Goal: Check status: Check status

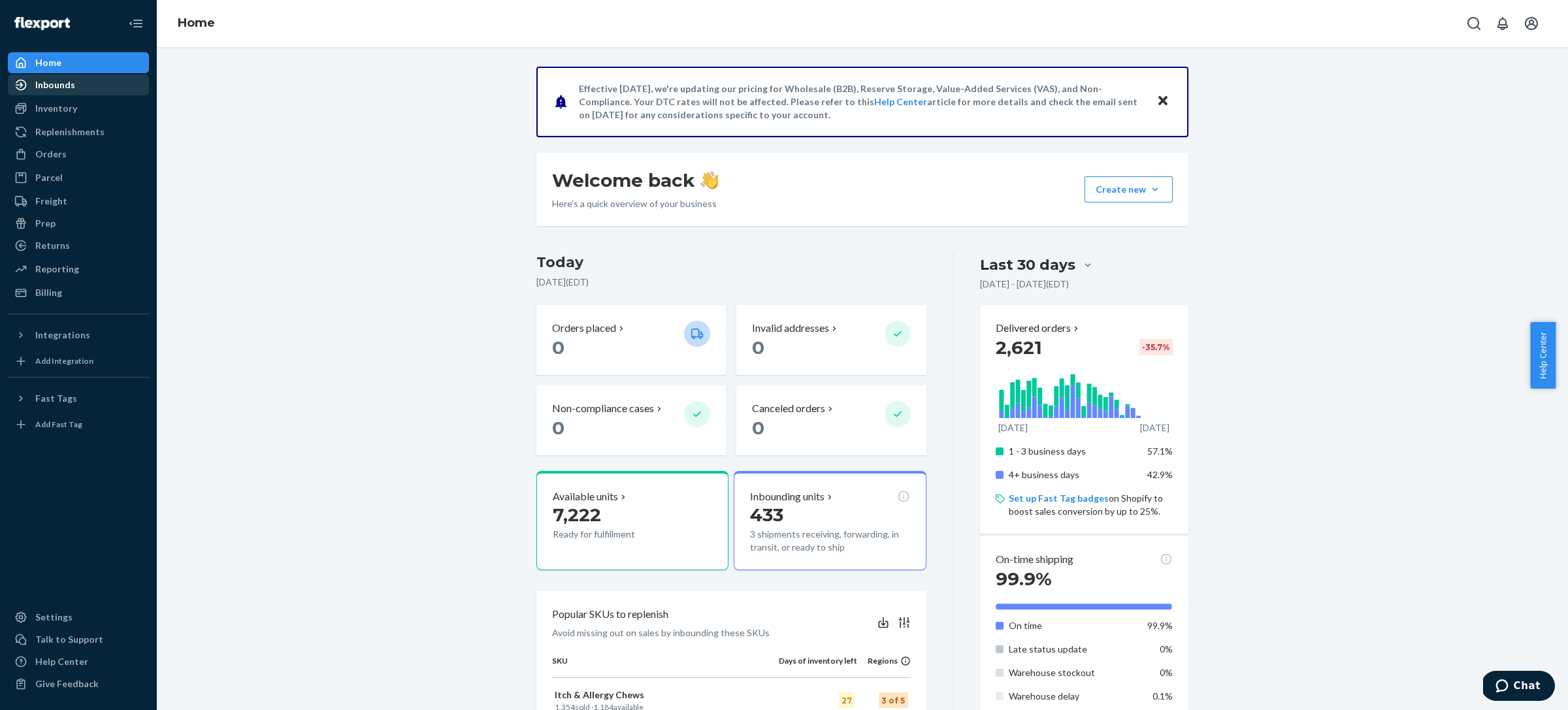
click at [59, 87] on div "Inbounds" at bounding box center [55, 85] width 40 height 13
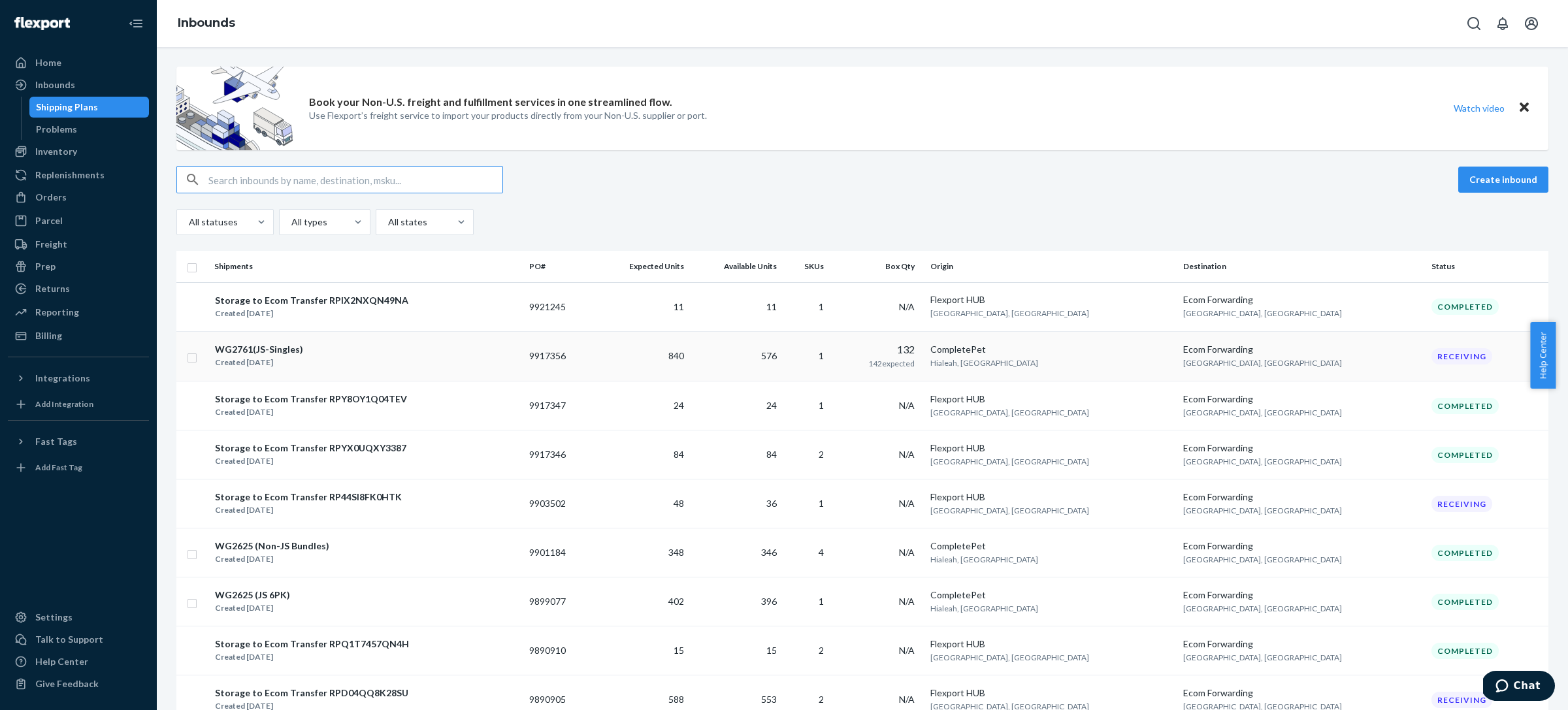
click at [373, 364] on div "WG2761(JS-Singles) Created [DATE]" at bounding box center [366, 355] width 305 height 27
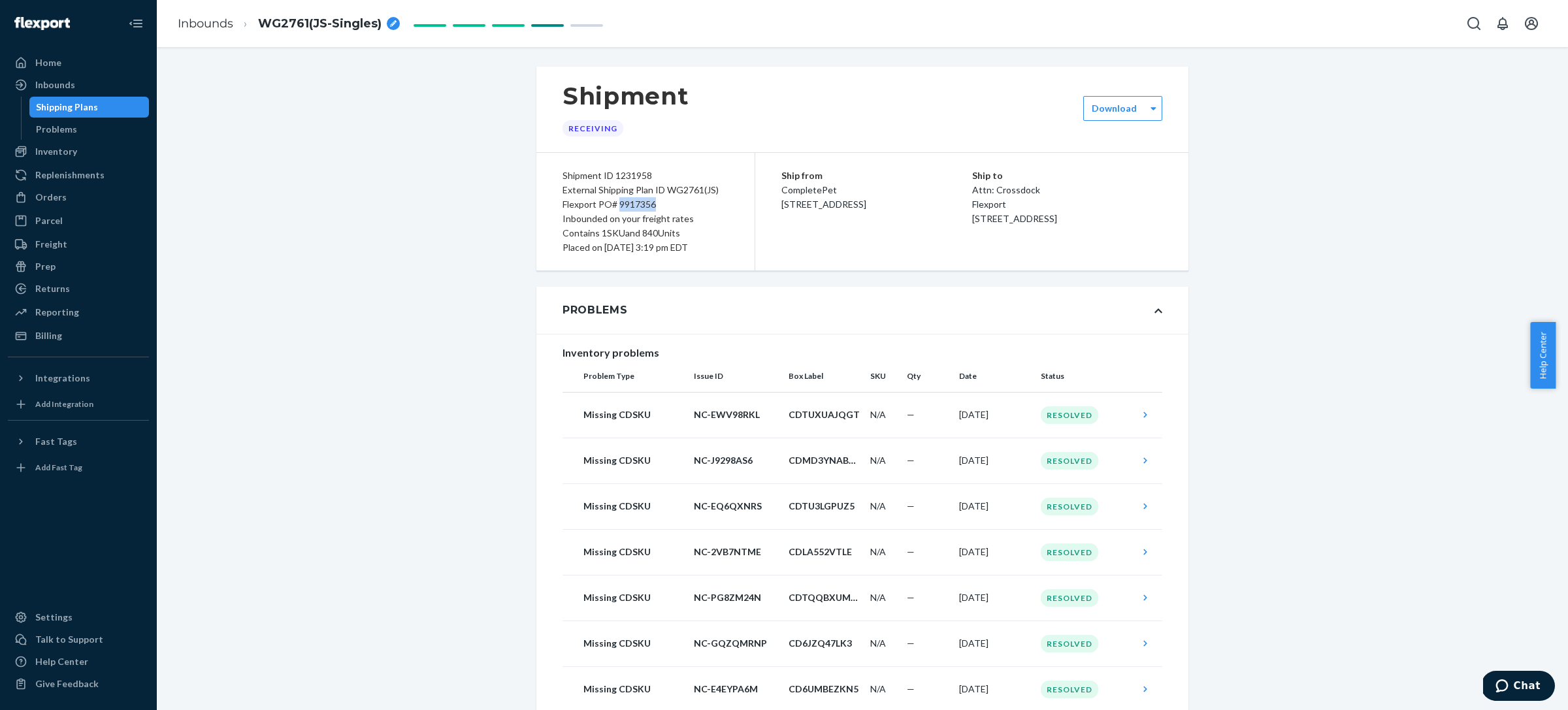
drag, startPoint x: 650, startPoint y: 204, endPoint x: 612, endPoint y: 210, distance: 38.5
click at [612, 210] on div "Flexport PO# 9917356" at bounding box center [646, 204] width 166 height 14
copy div "9917356"
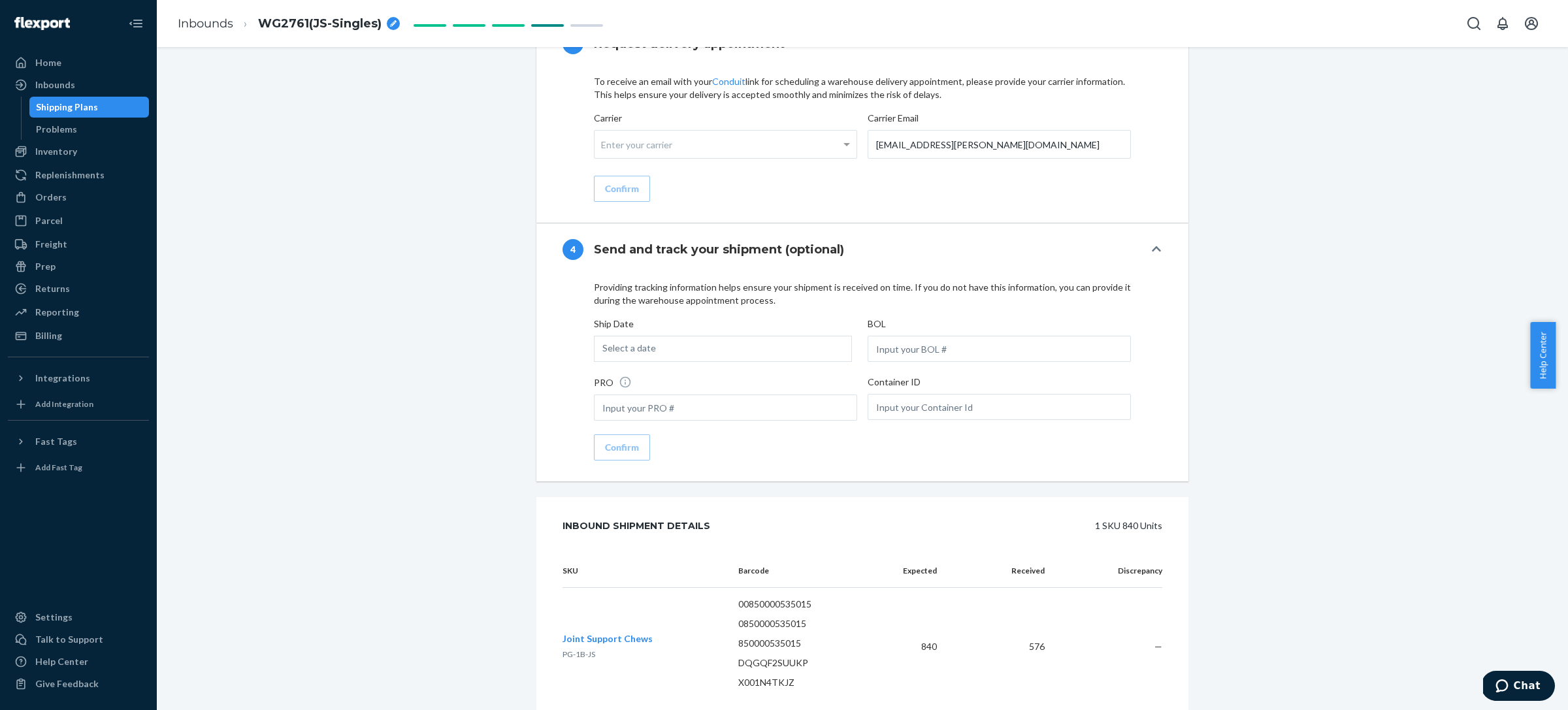
scroll to position [5025, 0]
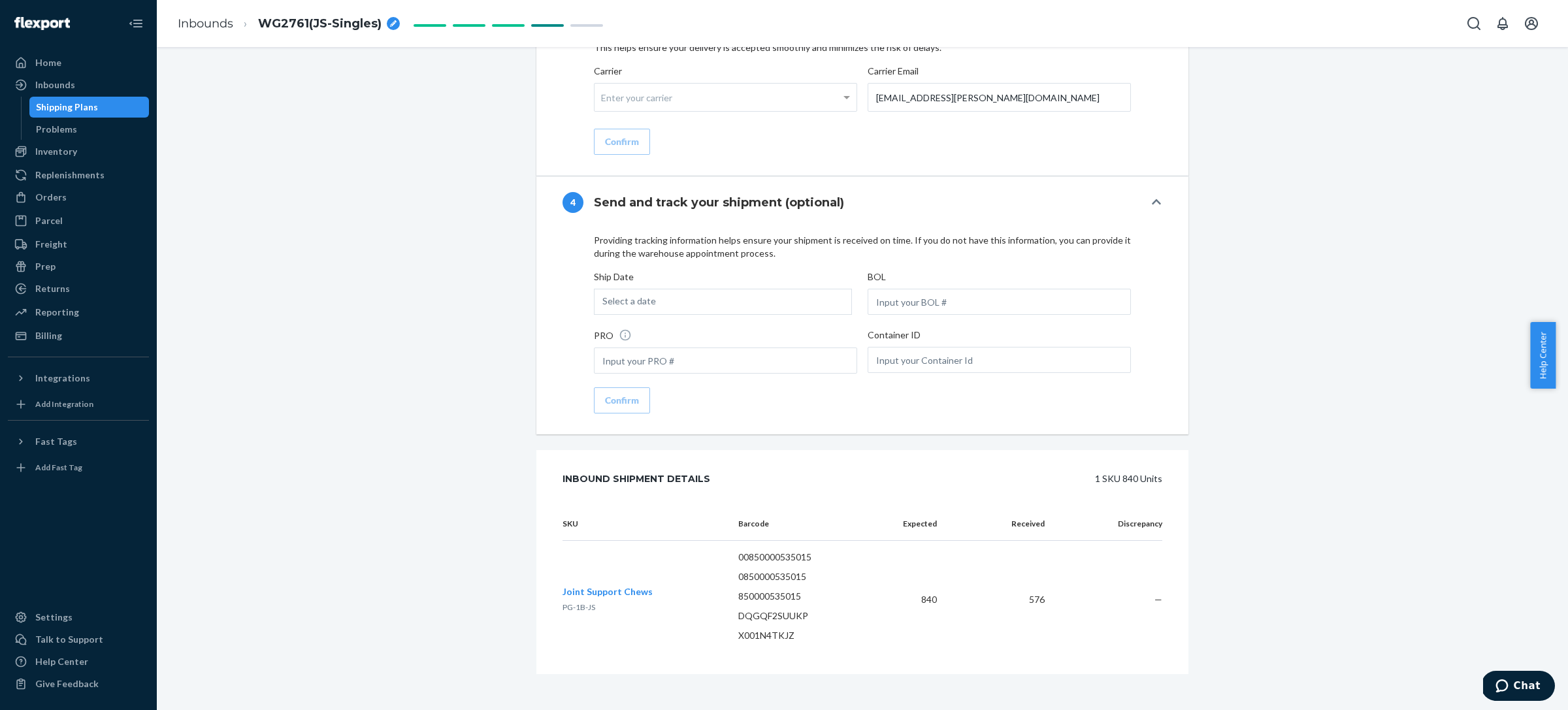
click at [599, 589] on span "Joint Support Chews" at bounding box center [607, 591] width 90 height 11
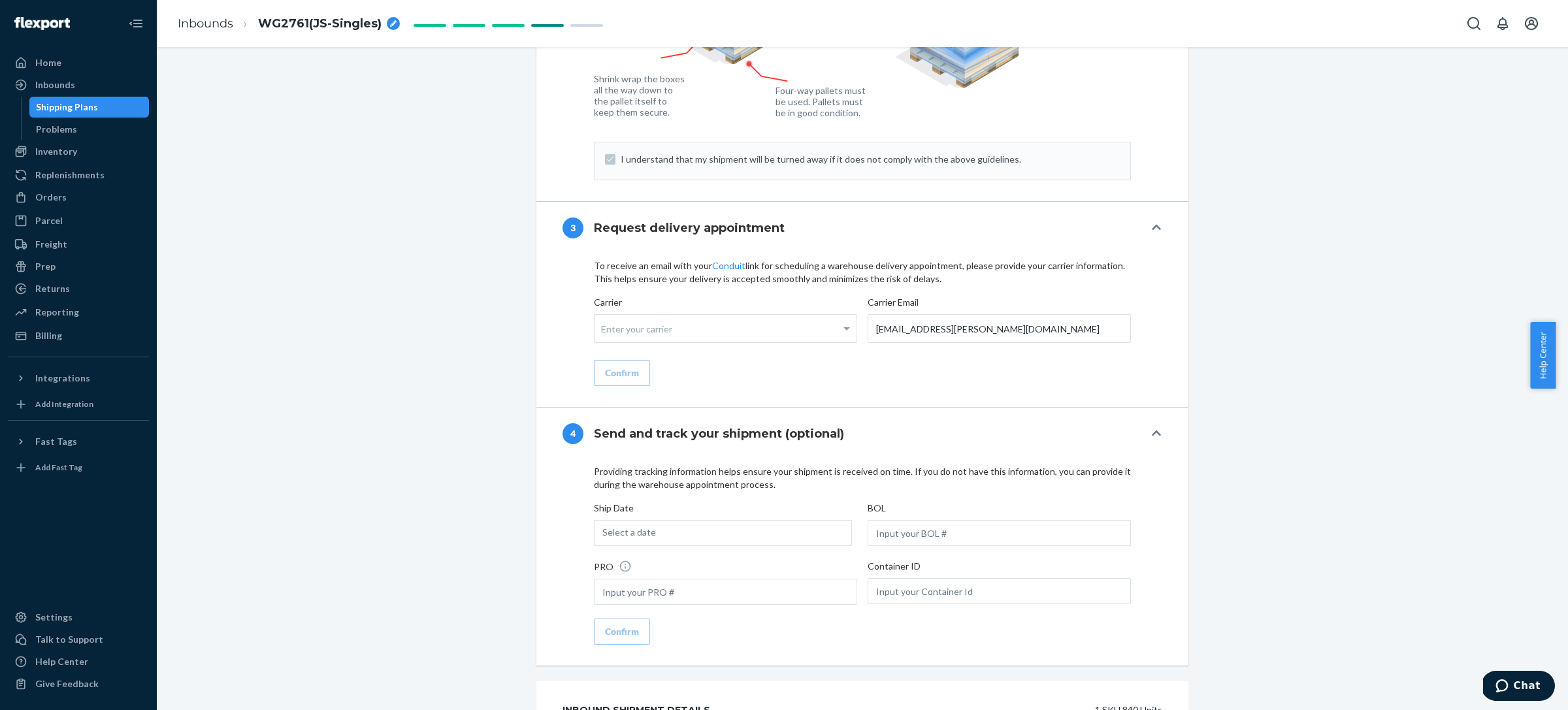
scroll to position [4797, 0]
